Goal: Find specific fact: Find specific fact

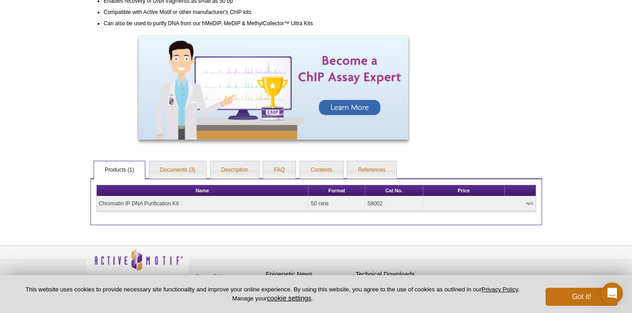
scroll to position [314, 0]
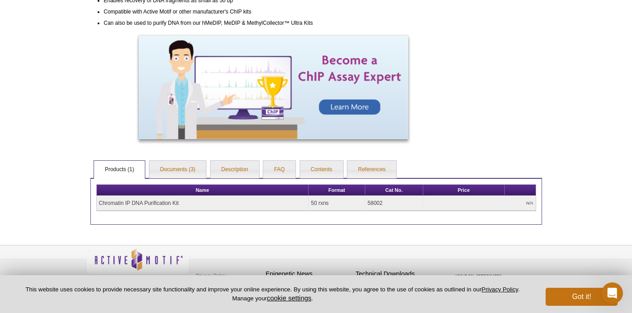
drag, startPoint x: 182, startPoint y: 204, endPoint x: 93, endPoint y: 207, distance: 88.7
click at [93, 207] on div "Name Format Cat No. Price Chromatin IP DNA Purification Kit 50 rxns 58002 N/A" at bounding box center [316, 201] width 452 height 47
click at [194, 194] on th "Name" at bounding box center [203, 190] width 212 height 11
drag, startPoint x: 178, startPoint y: 205, endPoint x: 101, endPoint y: 205, distance: 77.0
click at [101, 205] on td "Chromatin IP DNA Purification Kit" at bounding box center [203, 203] width 212 height 15
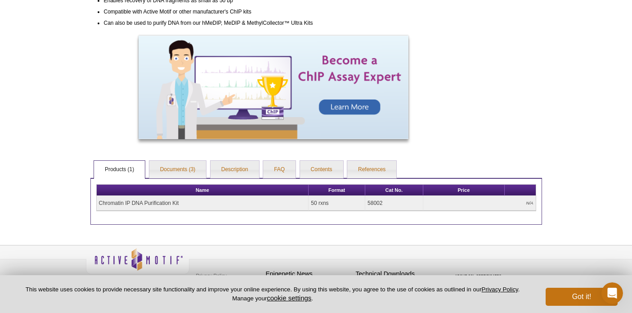
drag, startPoint x: 100, startPoint y: 204, endPoint x: 182, endPoint y: 202, distance: 82.4
click at [182, 202] on td "Chromatin IP DNA Purification Kit" at bounding box center [203, 203] width 212 height 15
copy td "Chromatin IP DNA Purification Kit"
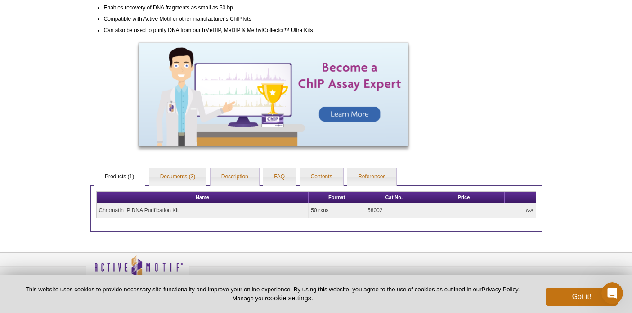
scroll to position [301, 0]
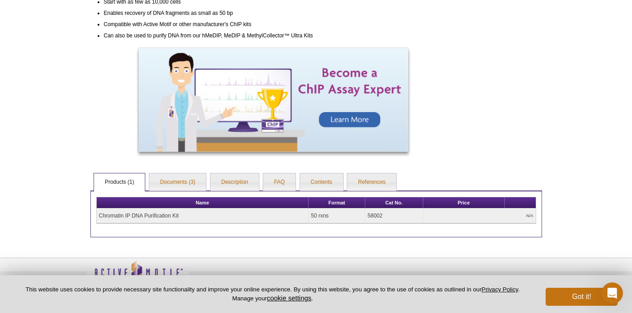
drag, startPoint x: 331, startPoint y: 216, endPoint x: 309, endPoint y: 218, distance: 22.6
click at [309, 218] on td "50 rxns" at bounding box center [337, 215] width 57 height 15
copy td "50 rxns"
drag, startPoint x: 384, startPoint y: 216, endPoint x: 366, endPoint y: 216, distance: 17.6
click at [366, 216] on td "58002" at bounding box center [394, 215] width 58 height 15
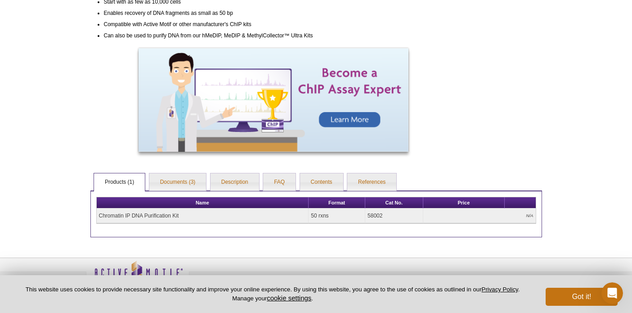
copy td "58002"
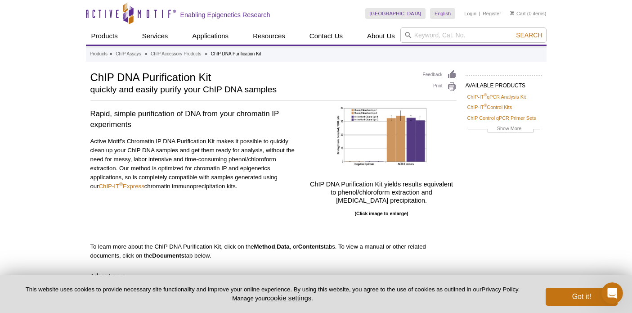
scroll to position [0, 0]
